Goal: Information Seeking & Learning: Learn about a topic

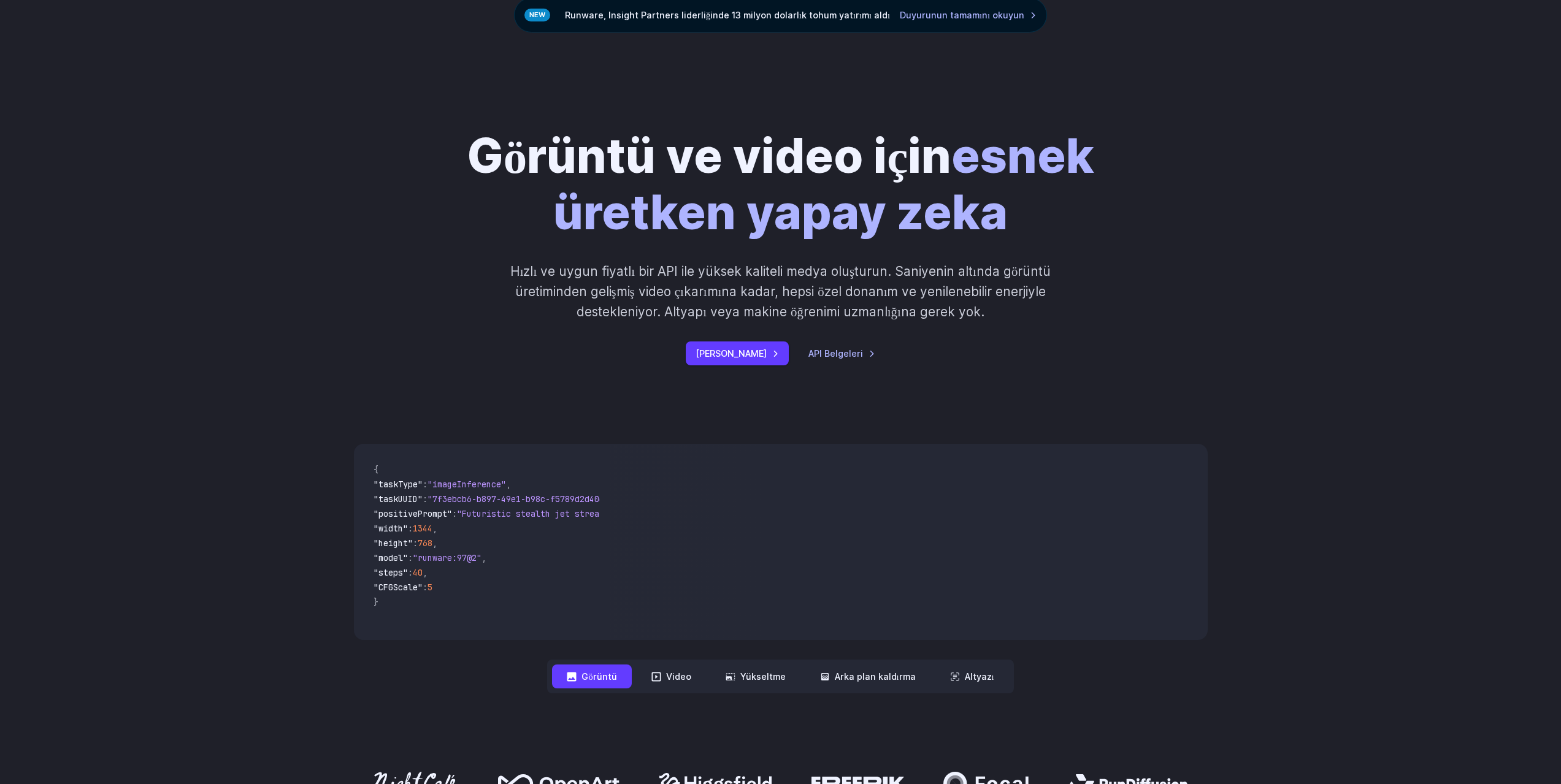
scroll to position [123, 0]
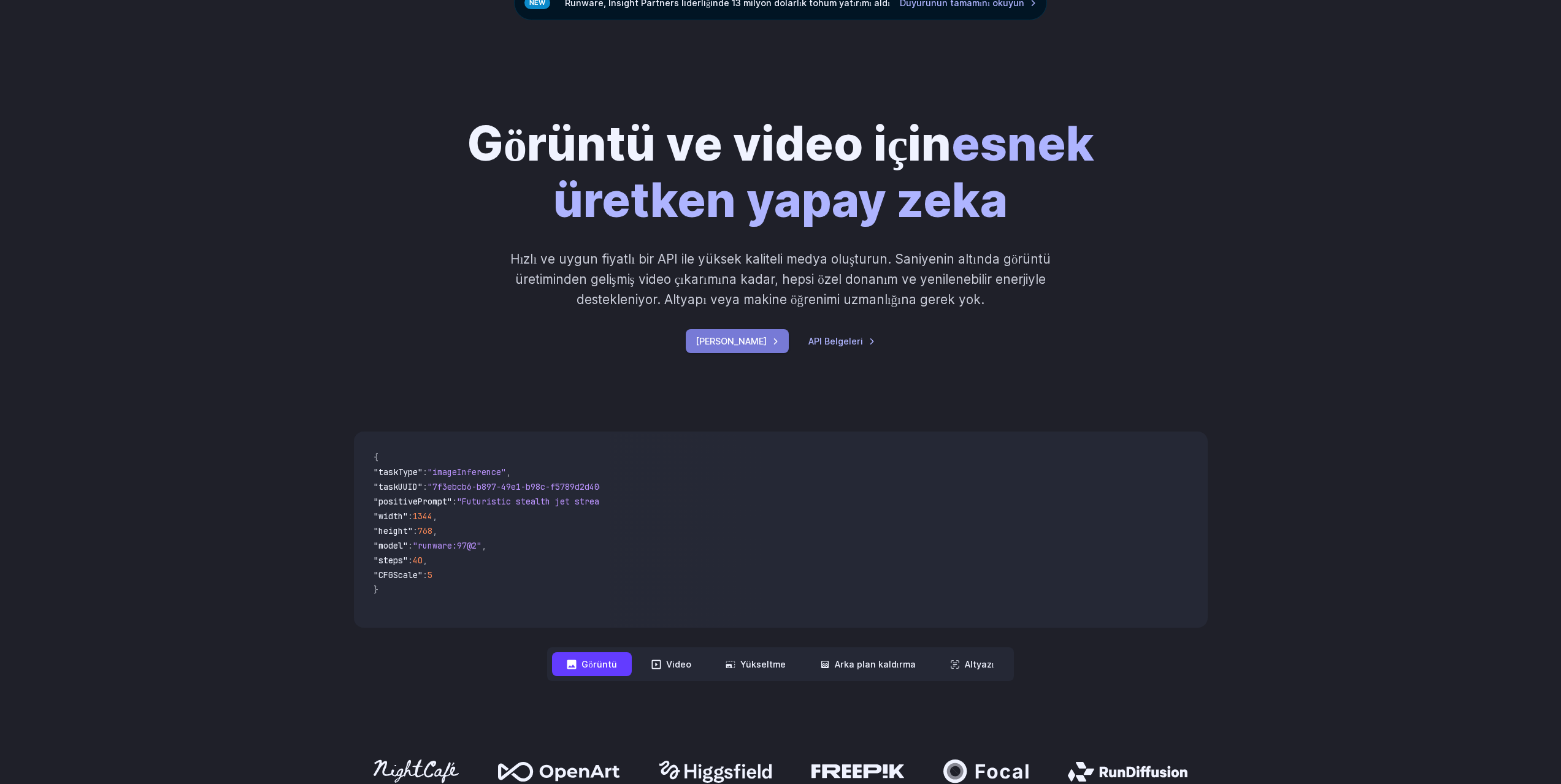
click at [728, 340] on font "Hemen Başlayın" at bounding box center [731, 341] width 71 height 10
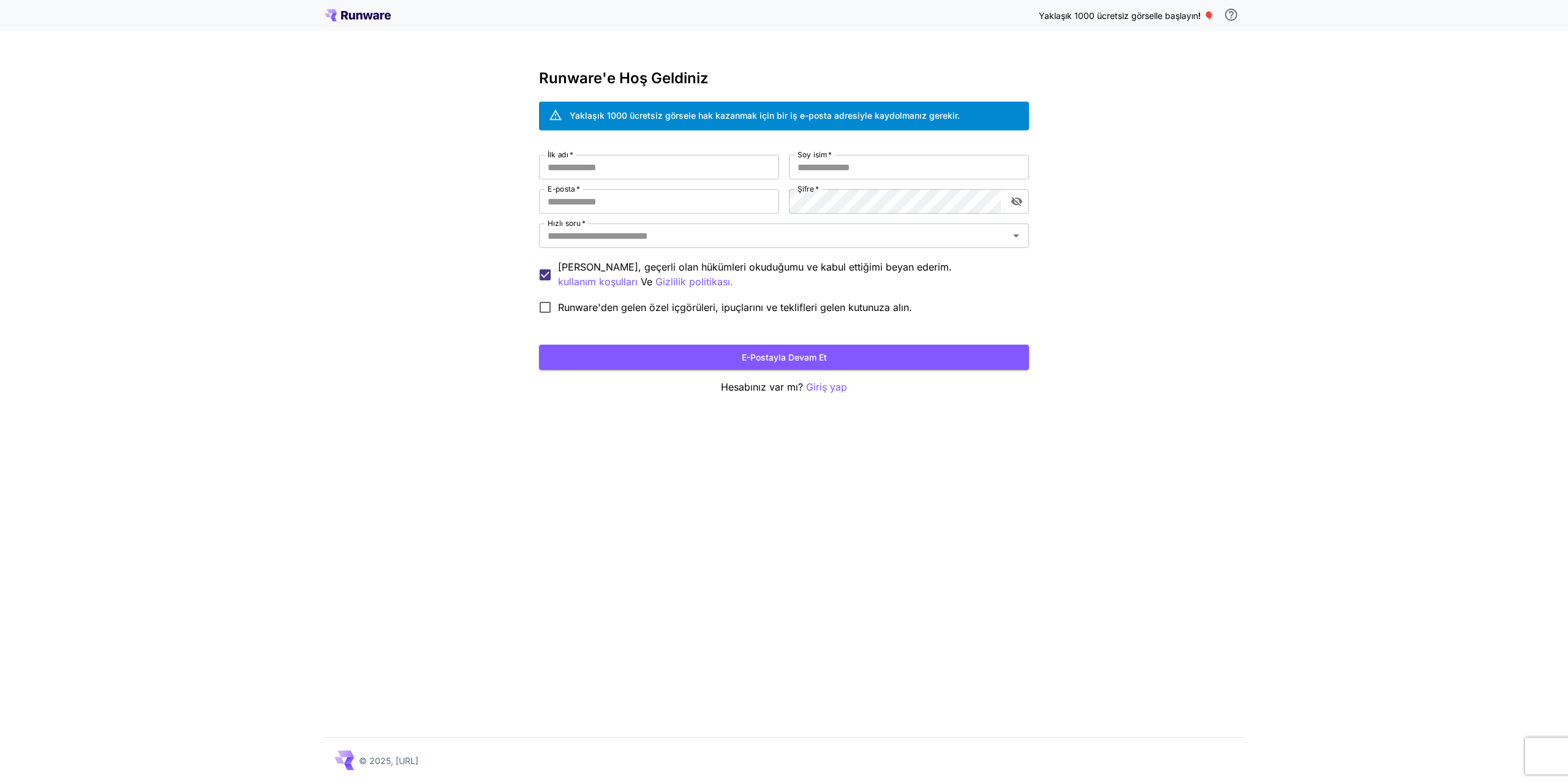
click at [342, 13] on icon at bounding box center [345, 15] width 7 height 8
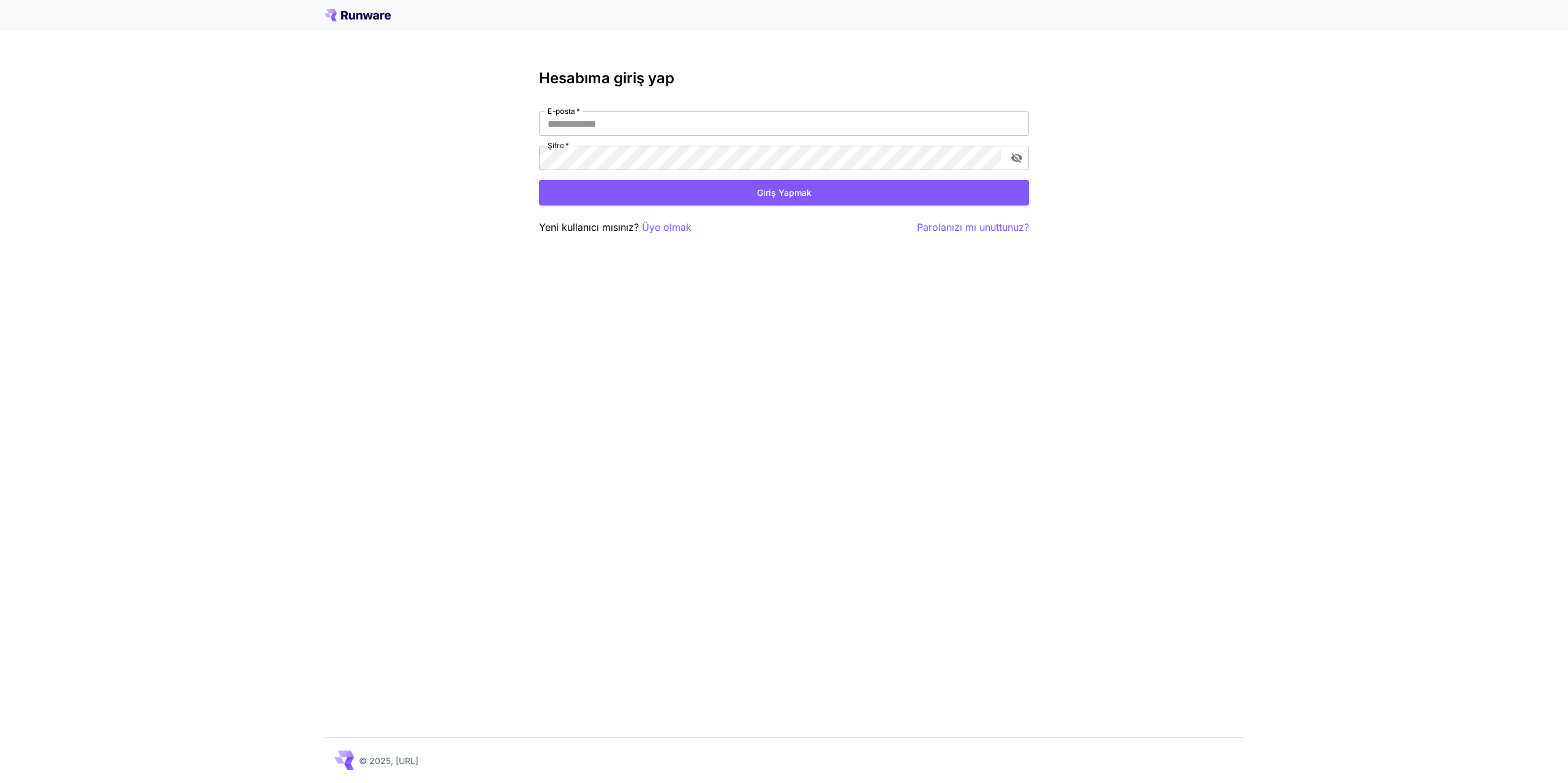
click at [361, 12] on icon at bounding box center [357, 15] width 66 height 12
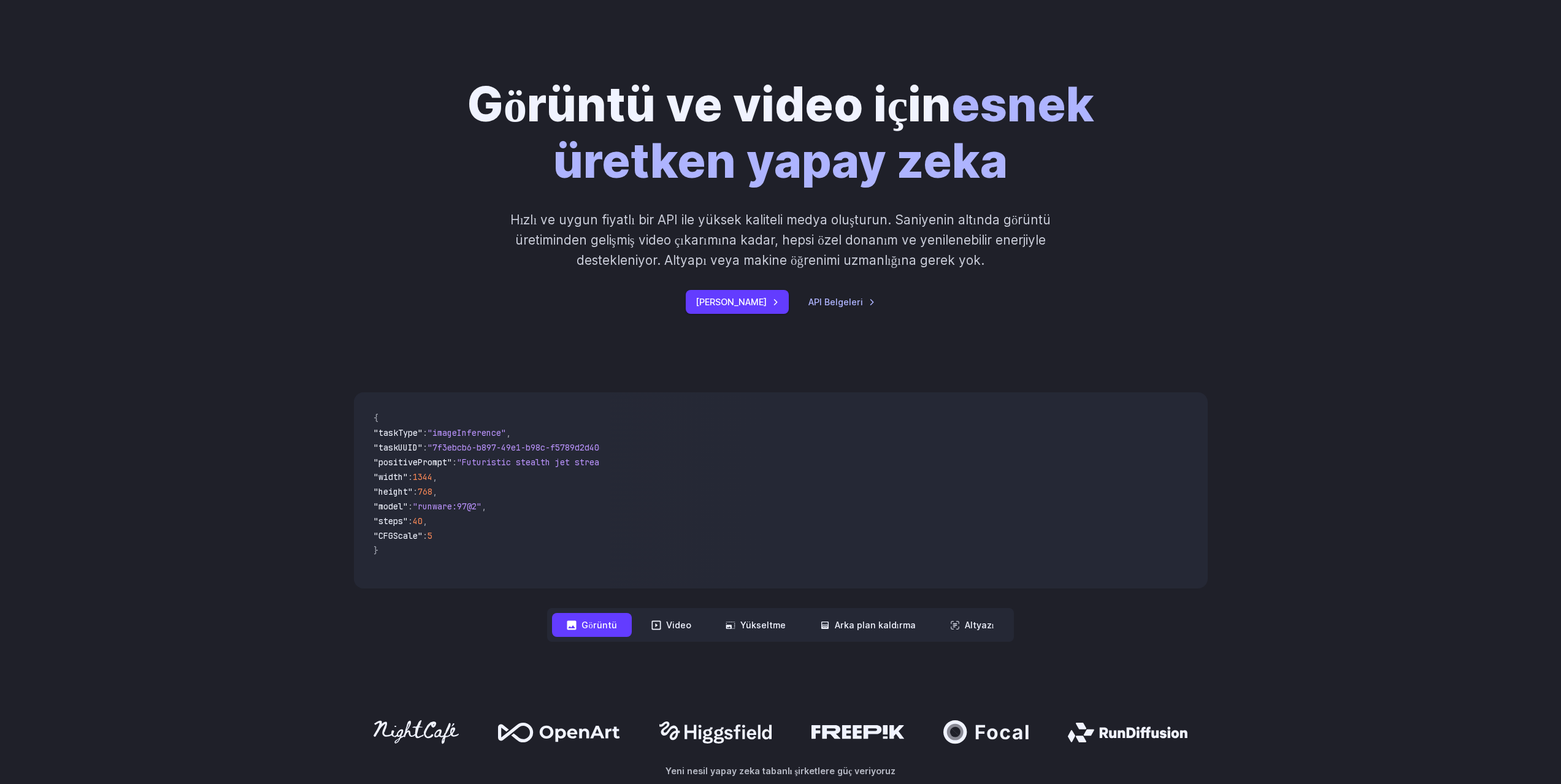
scroll to position [184, 0]
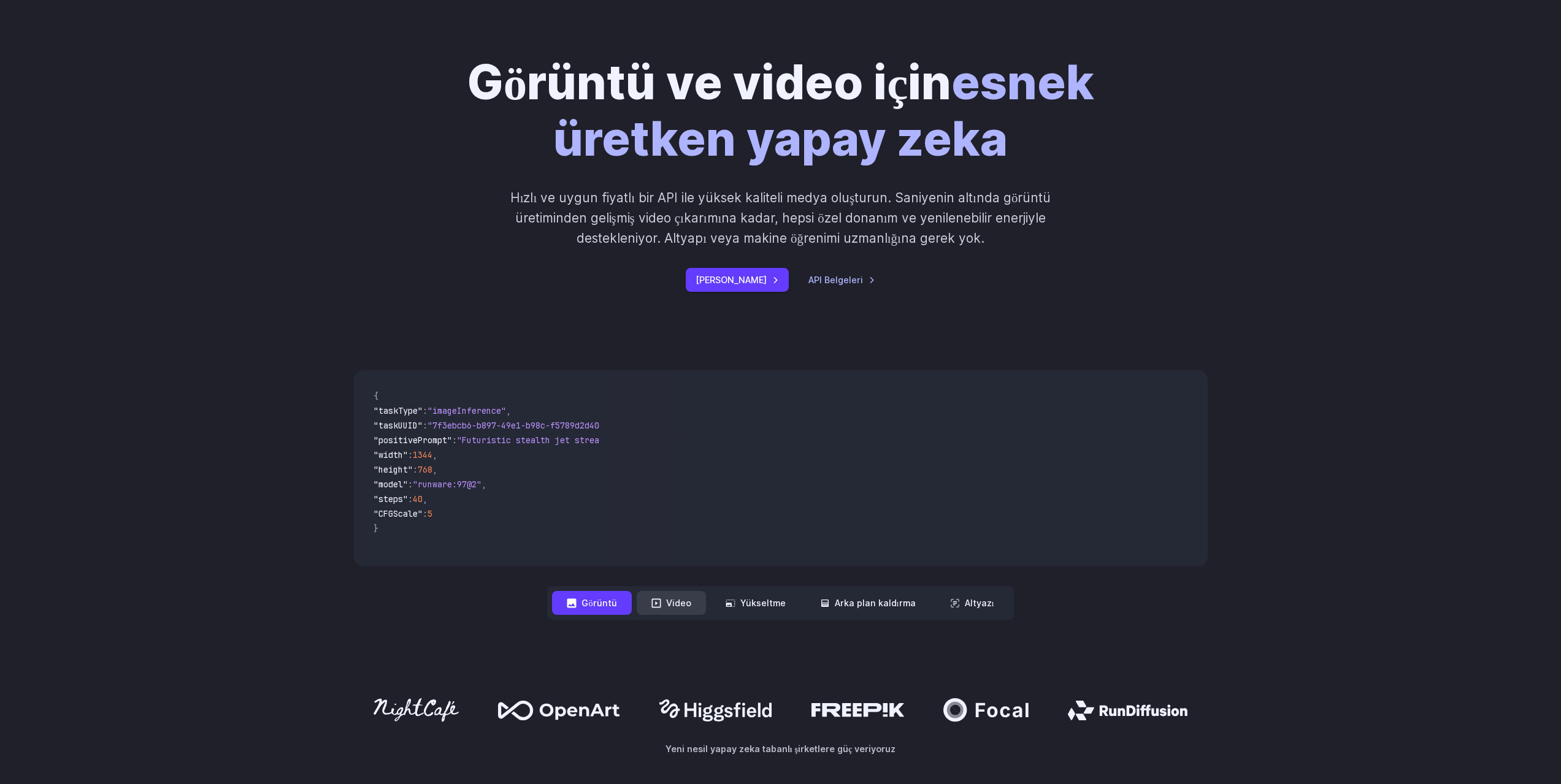
click at [688, 592] on button "Video" at bounding box center [671, 602] width 69 height 24
click at [779, 602] on font "Yükseltme" at bounding box center [763, 603] width 45 height 10
click at [853, 602] on font "Arka plan kaldırma" at bounding box center [875, 603] width 81 height 10
drag, startPoint x: 878, startPoint y: 526, endPoint x: 787, endPoint y: 515, distance: 91.7
click at [789, 515] on video at bounding box center [908, 468] width 597 height 196
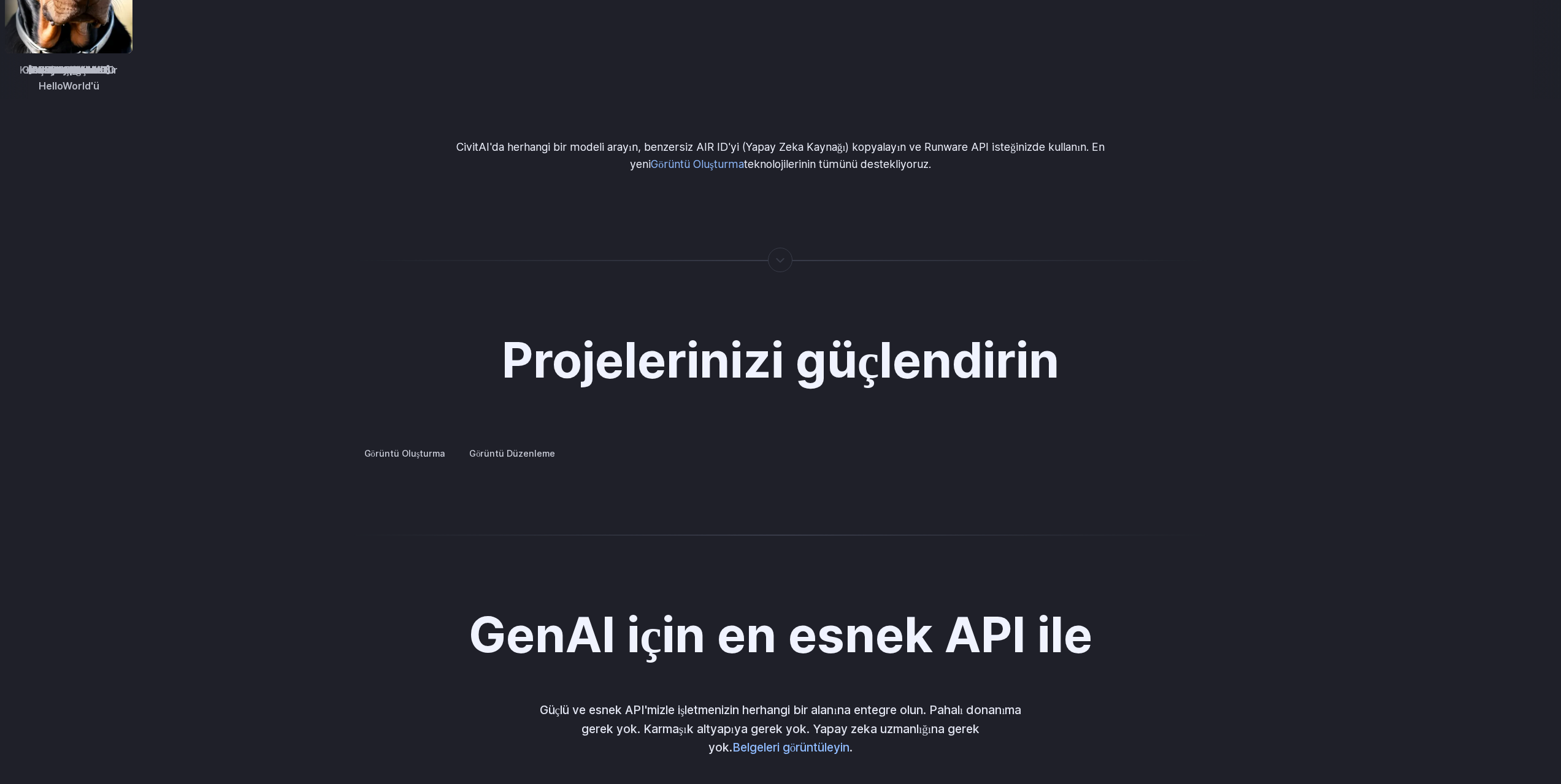
scroll to position [2269, 0]
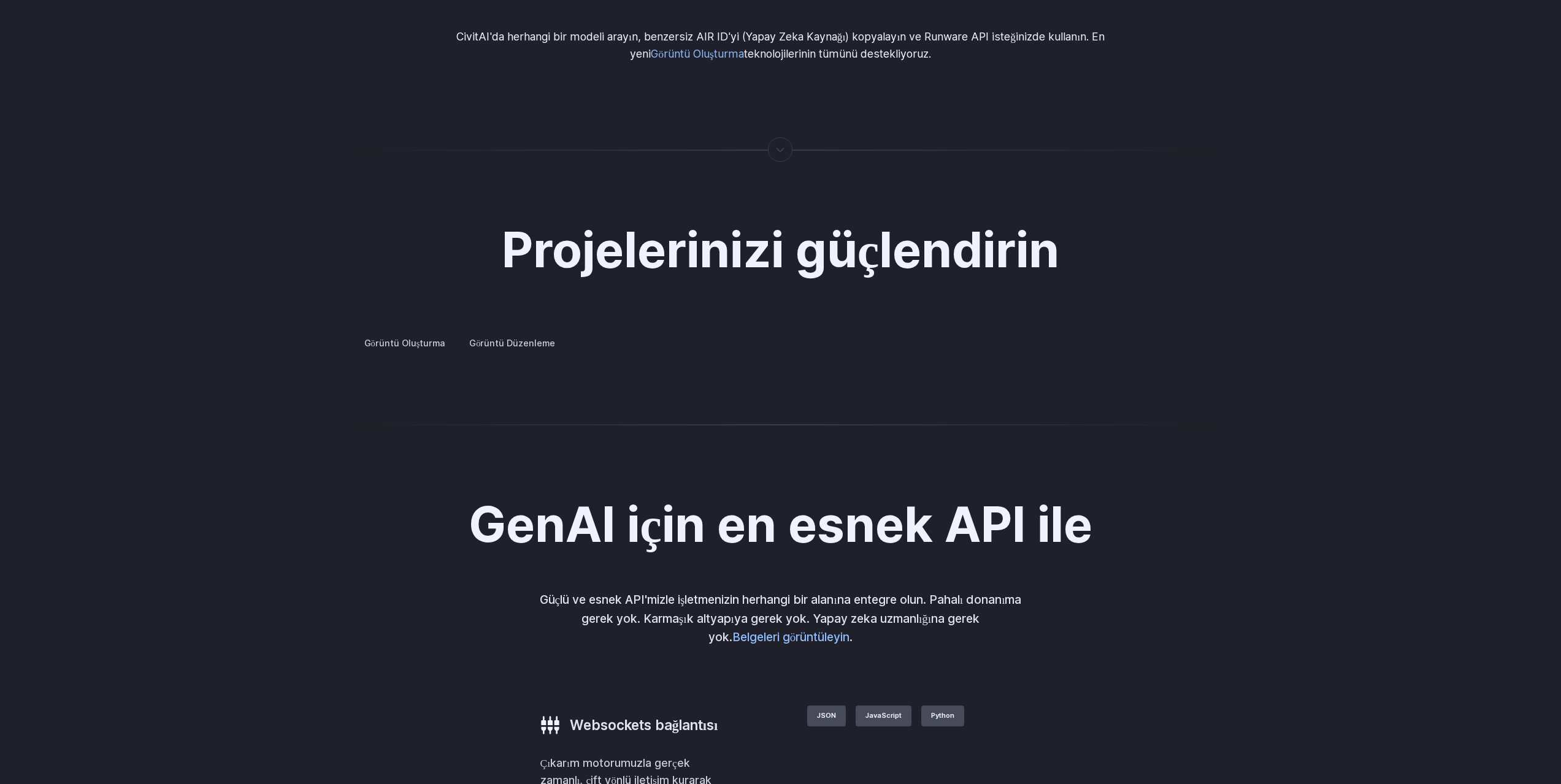
click at [0, 0] on summary "Konsept tasarımı" at bounding box center [0, 0] width 0 height 0
click at [0, 0] on summary "Yaratıcı stil" at bounding box center [0, 0] width 0 height 0
click at [0, 0] on summary "Mimarlık" at bounding box center [0, 0] width 0 height 0
click at [0, 0] on summary "Ürün tasarımı" at bounding box center [0, 0] width 0 height 0
click at [0, 0] on summary "Kişiselleştirilmiş varlıklar" at bounding box center [0, 0] width 0 height 0
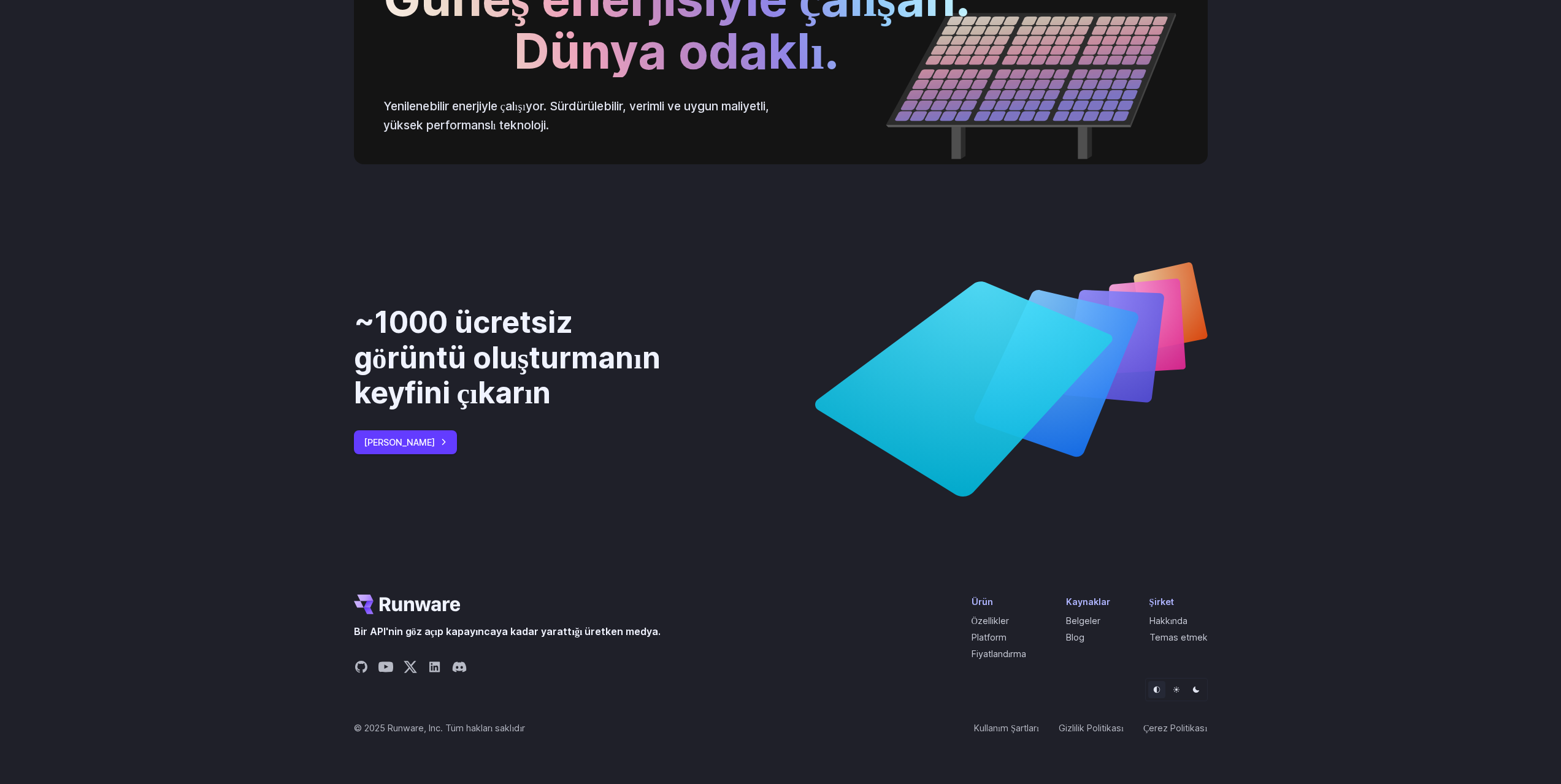
scroll to position [4675, 0]
